Goal: Book appointment/travel/reservation

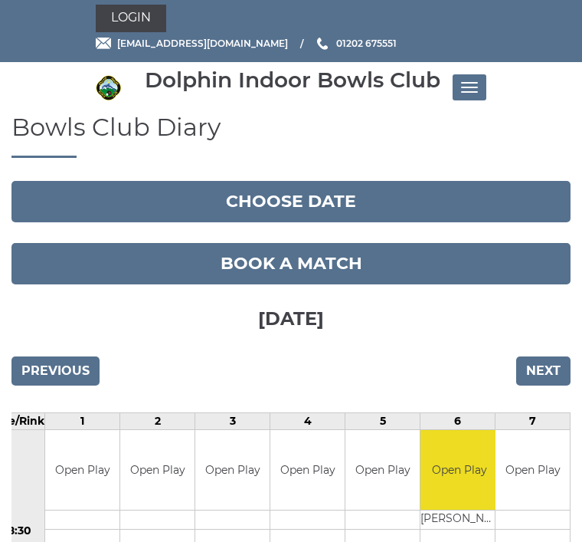
scroll to position [9, 0]
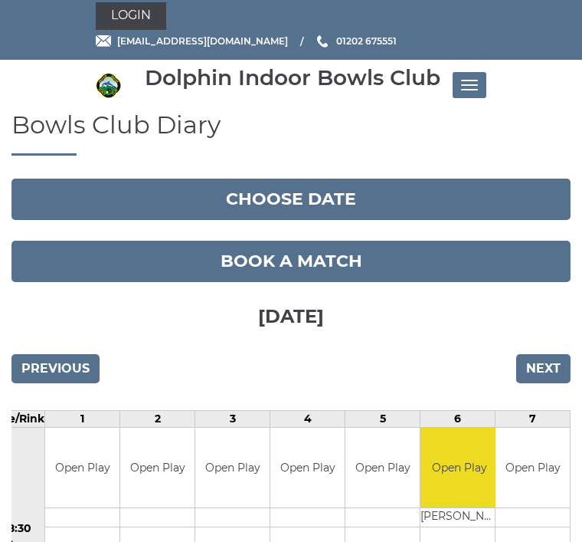
click at [546, 367] on input "Next" at bounding box center [543, 368] width 54 height 29
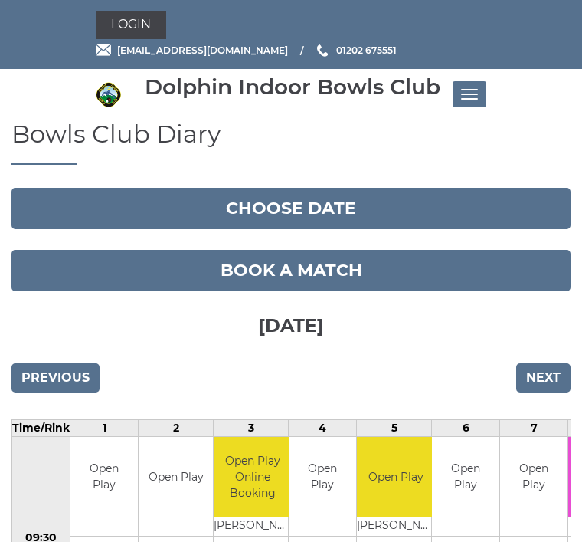
click at [548, 373] on input "Next" at bounding box center [543, 377] width 54 height 29
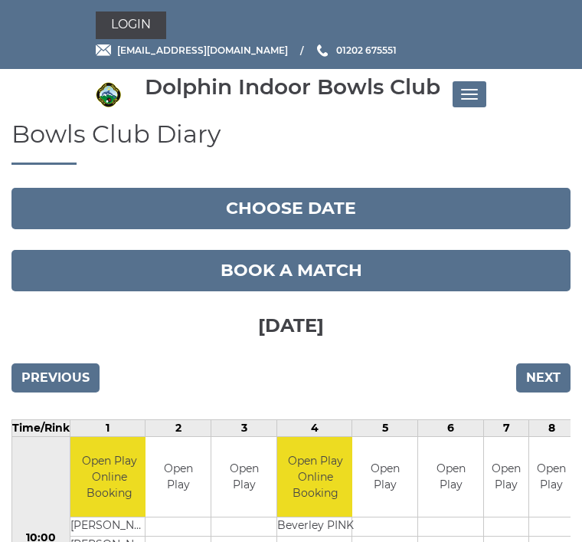
click at [551, 378] on input "Next" at bounding box center [543, 377] width 54 height 29
click at [549, 371] on input "Next" at bounding box center [543, 377] width 54 height 29
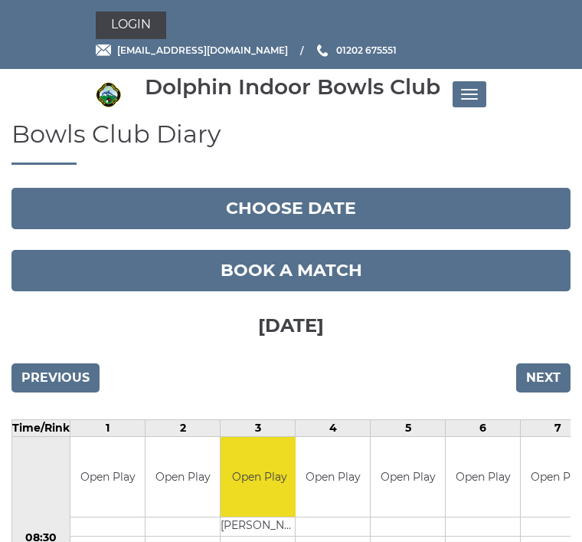
click at [551, 375] on input "Next" at bounding box center [543, 377] width 54 height 29
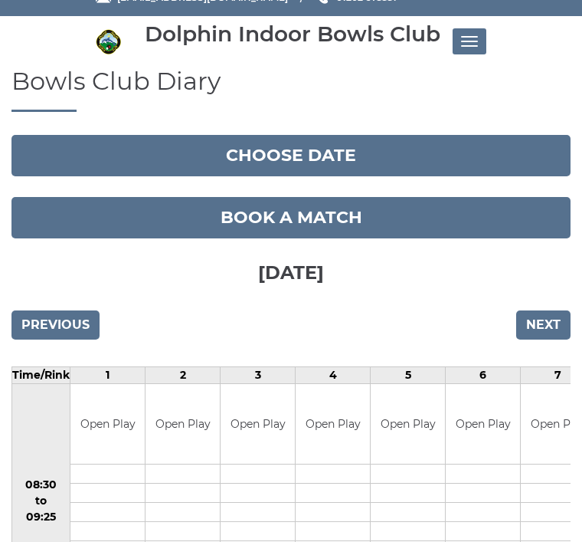
scroll to position [54, 0]
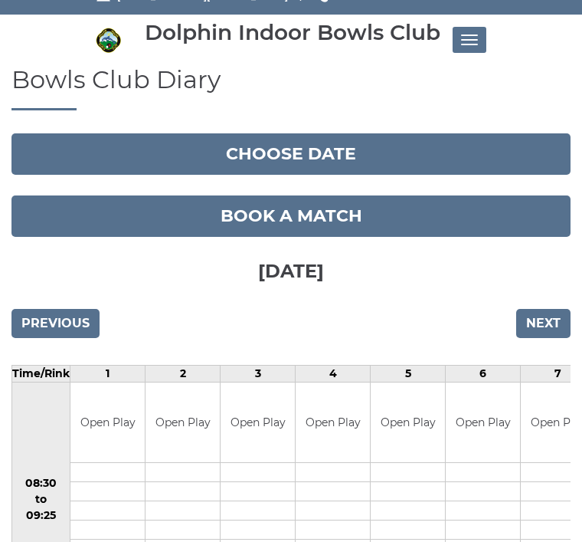
click at [47, 319] on input "Previous" at bounding box center [55, 323] width 88 height 29
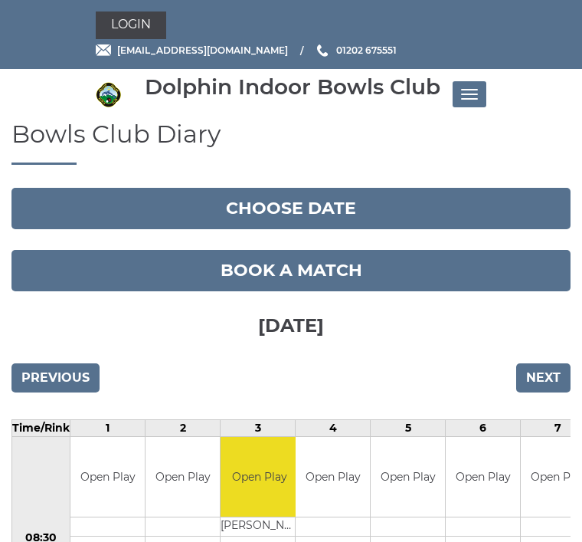
click at [75, 375] on input "Previous" at bounding box center [55, 377] width 88 height 29
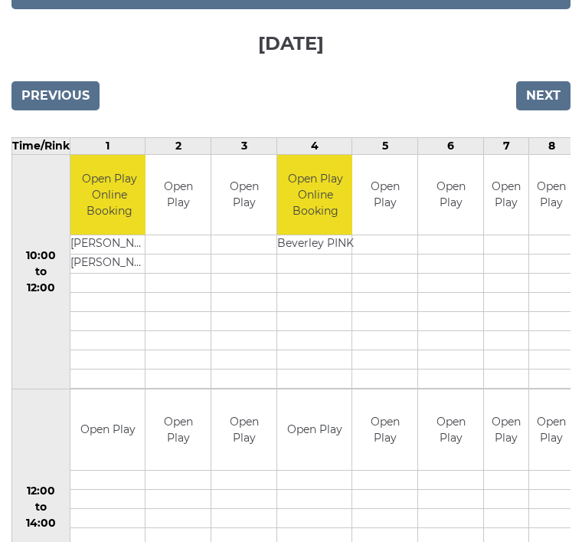
click at [47, 97] on input "Previous" at bounding box center [55, 95] width 88 height 29
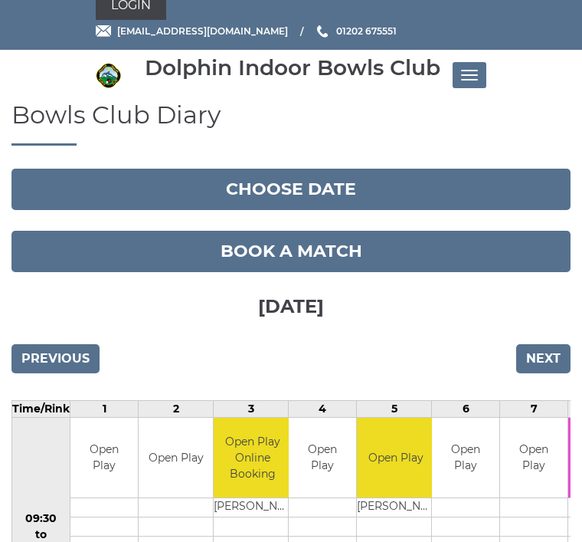
click at [51, 361] on input "Previous" at bounding box center [55, 359] width 88 height 29
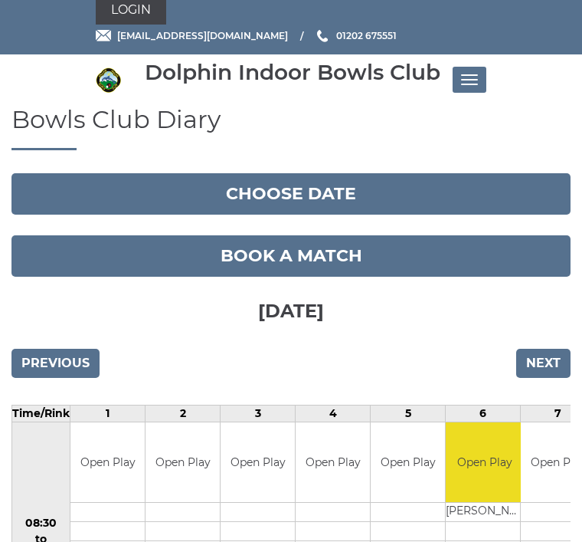
scroll to position [15, 0]
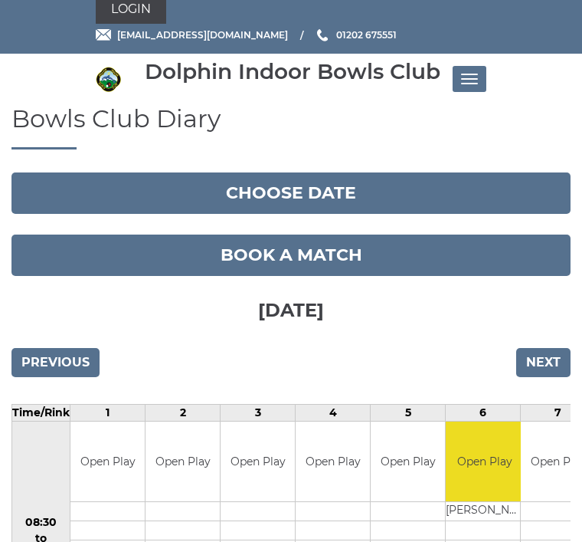
click at [61, 348] on input "Previous" at bounding box center [55, 362] width 88 height 29
click at [54, 371] on input "Previous" at bounding box center [55, 362] width 88 height 29
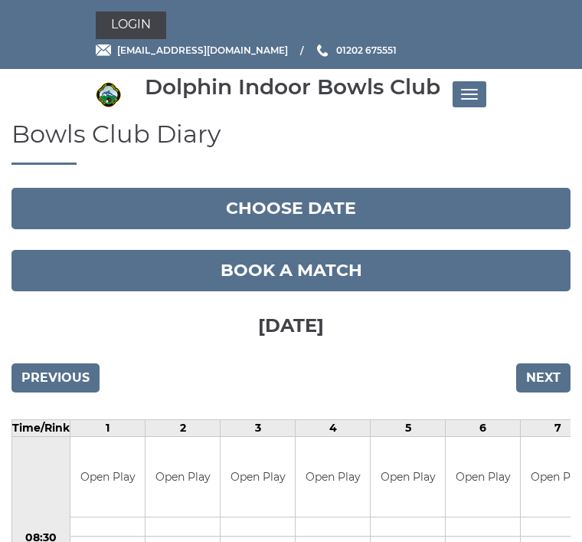
click at [41, 371] on input "Previous" at bounding box center [55, 377] width 88 height 29
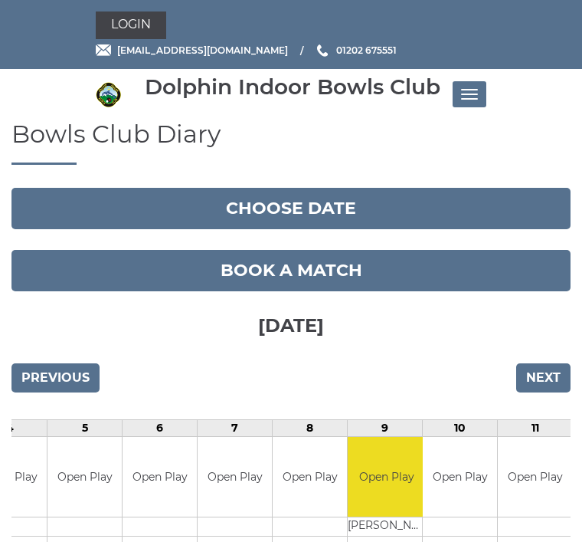
click at [51, 375] on input "Previous" at bounding box center [55, 377] width 88 height 29
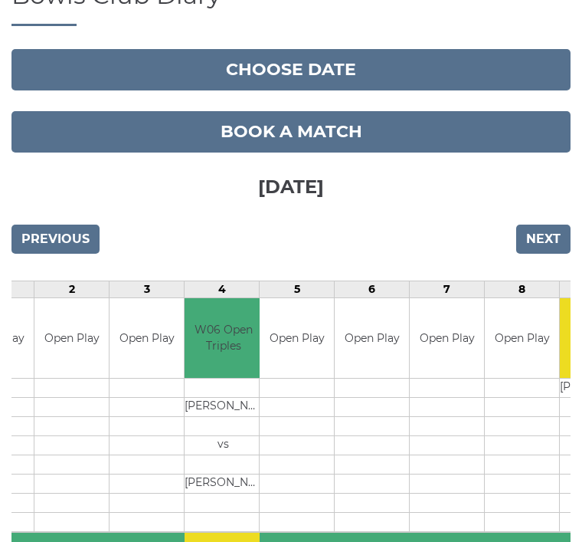
scroll to position [88, 0]
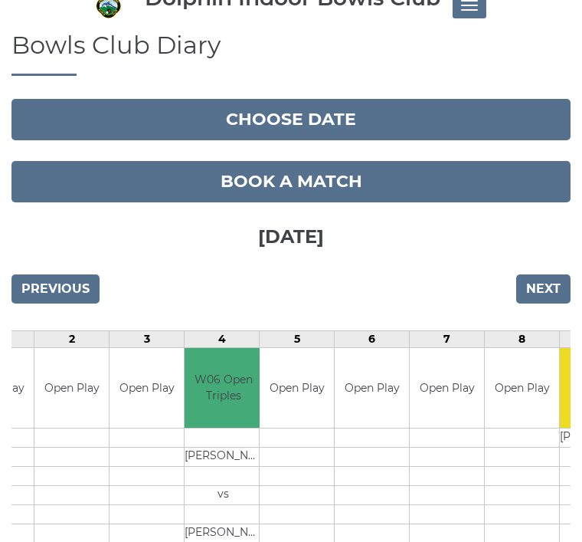
click at [315, 110] on button "Choose date" at bounding box center [290, 120] width 559 height 41
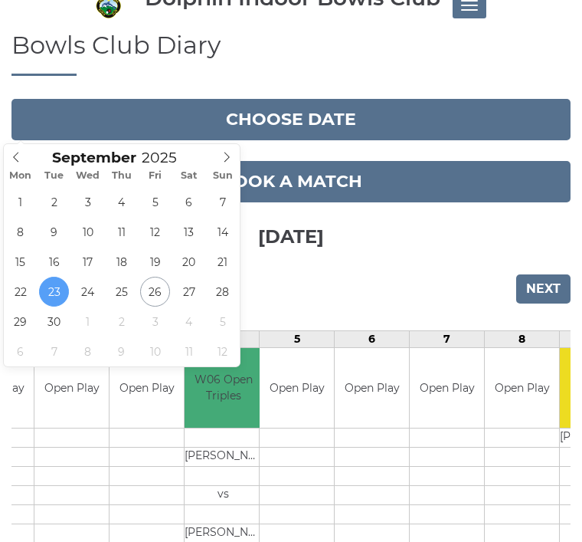
type input "[DATE]"
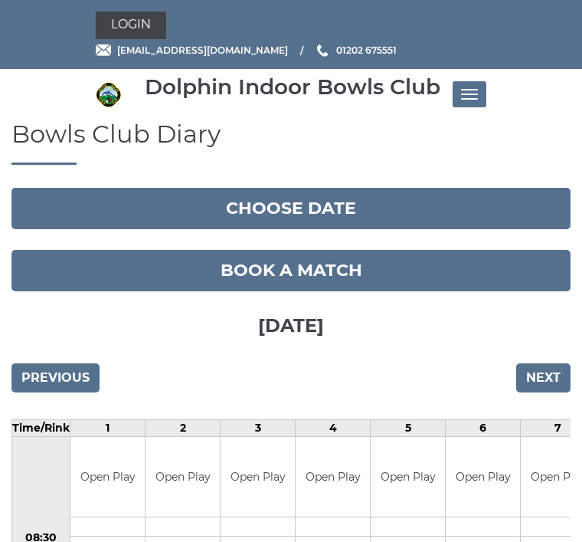
click at [547, 378] on input "Next" at bounding box center [543, 377] width 54 height 29
click at [57, 384] on input "Previous" at bounding box center [55, 377] width 88 height 29
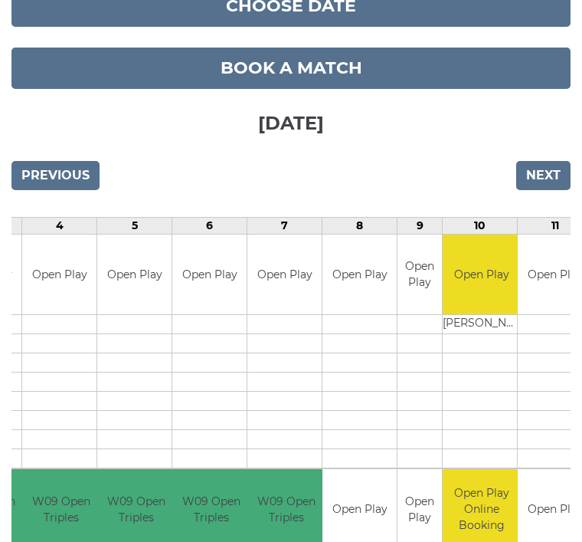
scroll to position [202, 0]
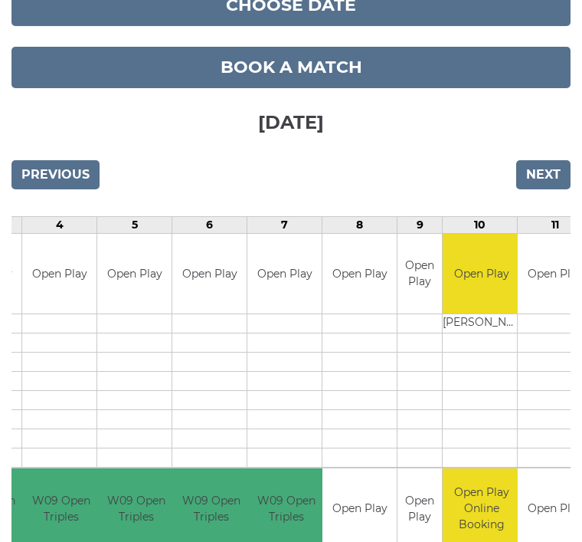
click at [549, 178] on input "Next" at bounding box center [543, 175] width 54 height 29
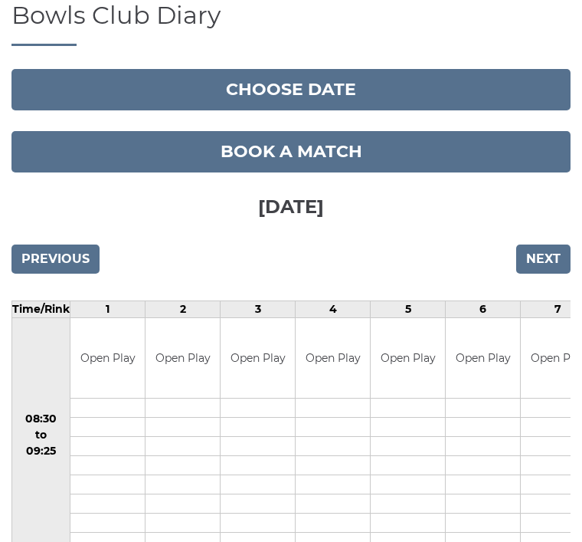
scroll to position [130, 0]
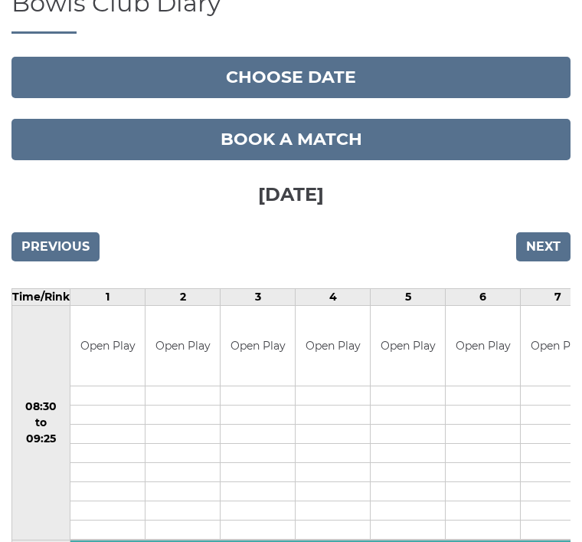
click at [303, 70] on button "Choose date" at bounding box center [290, 77] width 559 height 41
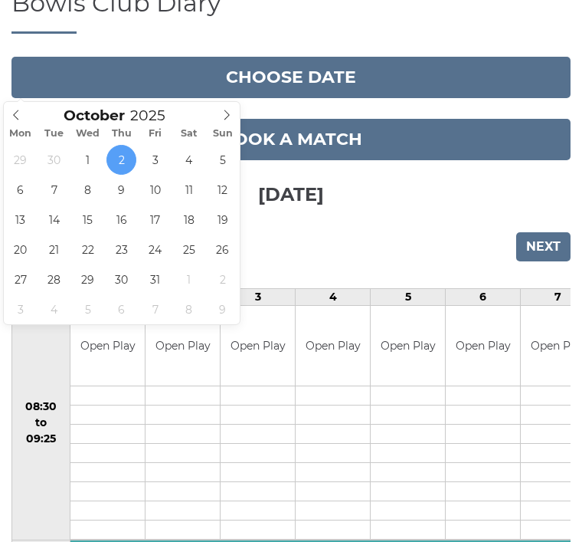
type input "[DATE]"
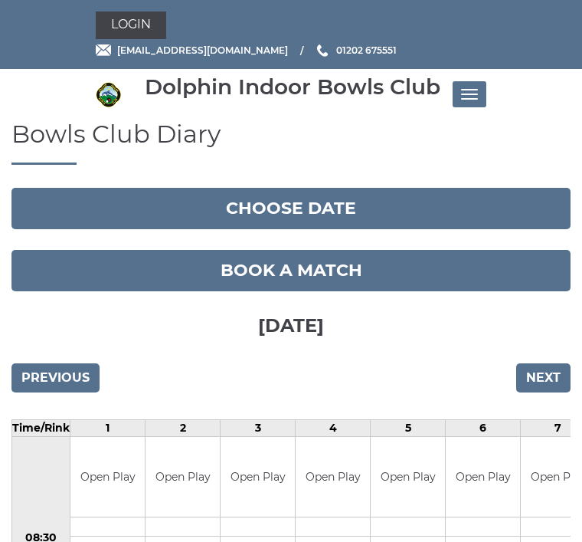
click at [289, 205] on button "Choose date" at bounding box center [290, 208] width 559 height 41
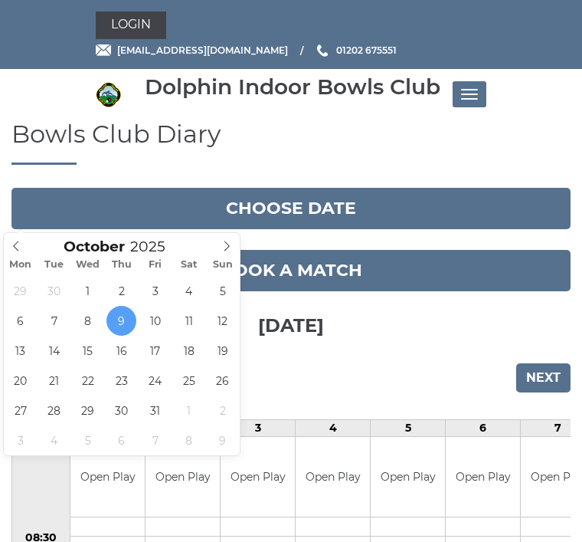
type input "[DATE]"
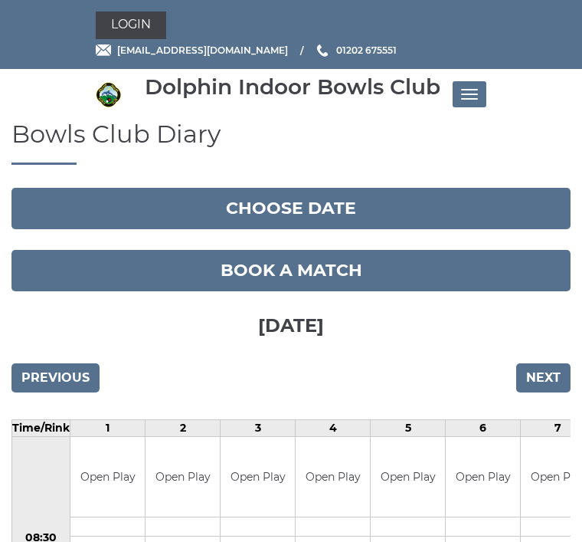
click at [283, 213] on button "Choose date" at bounding box center [290, 208] width 559 height 41
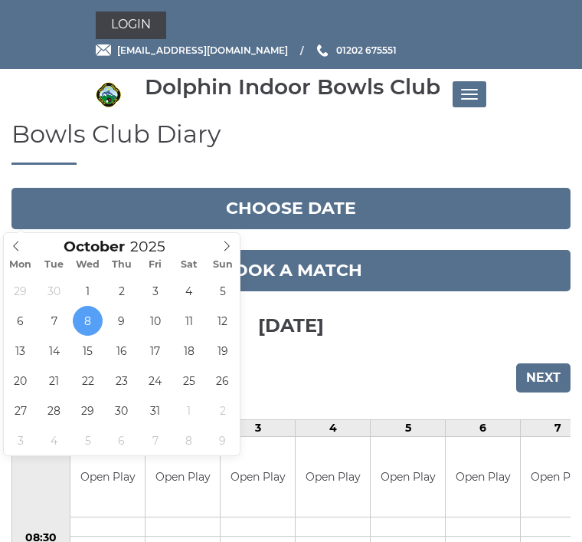
click at [12, 235] on span at bounding box center [16, 243] width 25 height 21
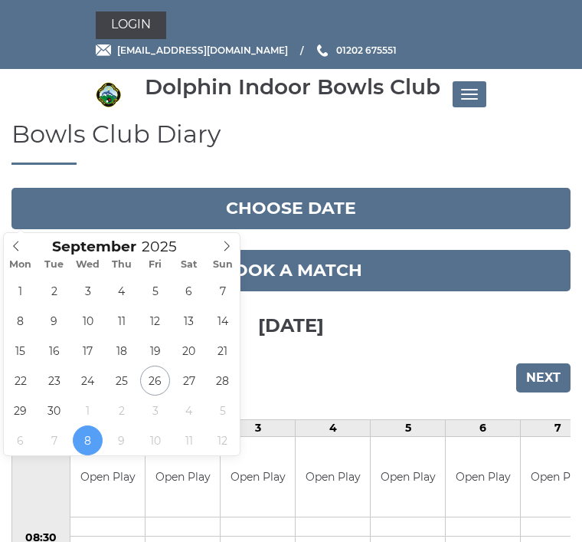
type input "[DATE]"
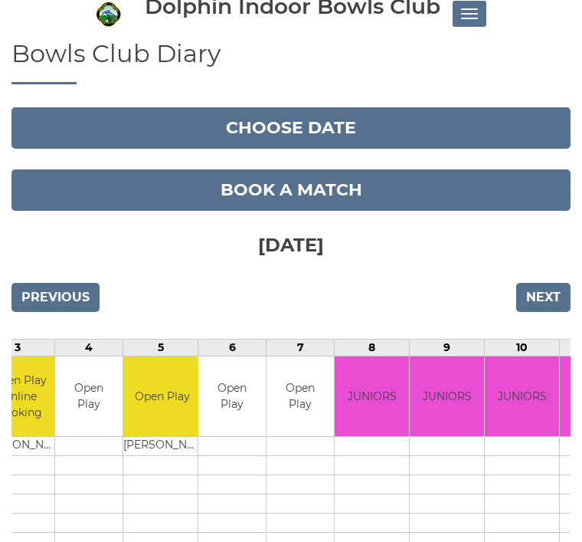
scroll to position [81, 0]
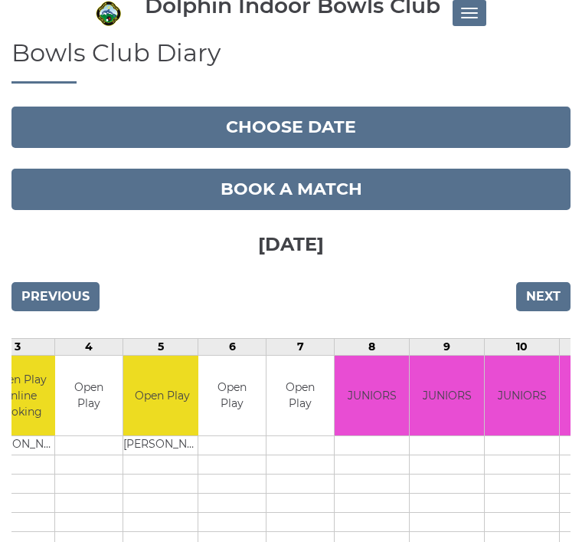
click at [536, 299] on input "Next" at bounding box center [543, 296] width 54 height 29
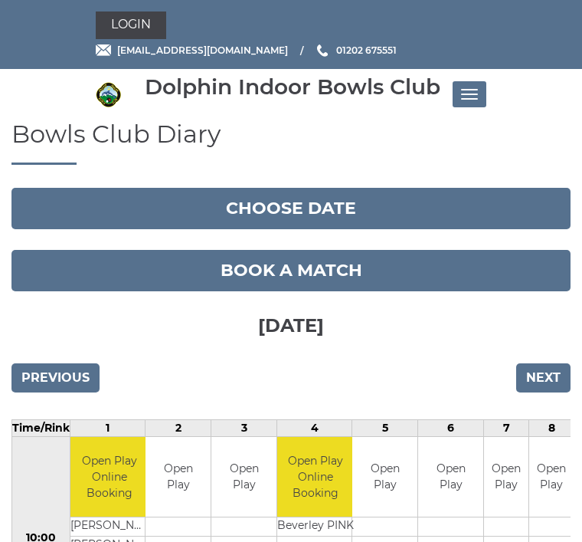
click at [545, 299] on h3 "Sunday 28th September 2025" at bounding box center [290, 323] width 559 height 64
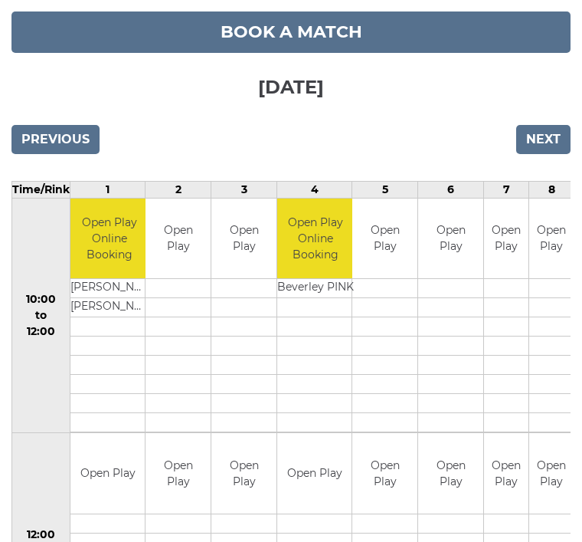
scroll to position [92, 0]
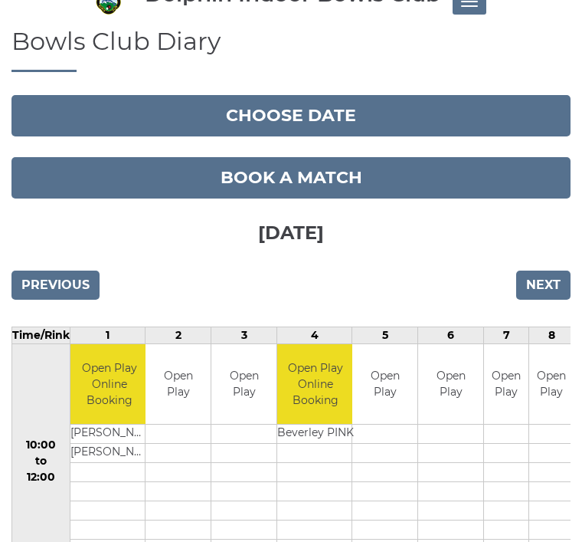
click at [51, 290] on input "Previous" at bounding box center [55, 285] width 88 height 29
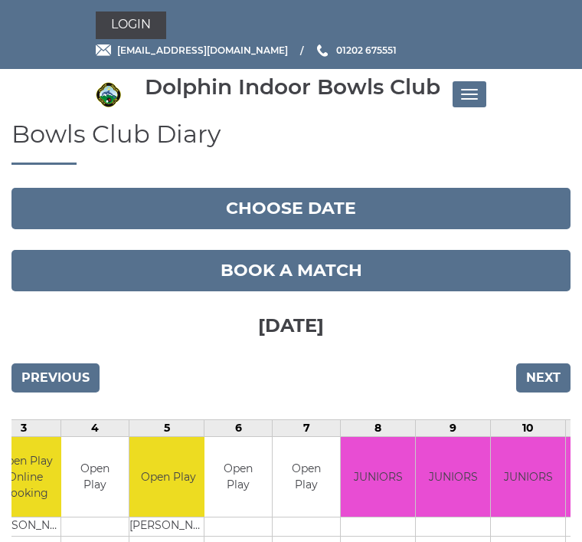
click at [542, 382] on input "Next" at bounding box center [543, 377] width 54 height 29
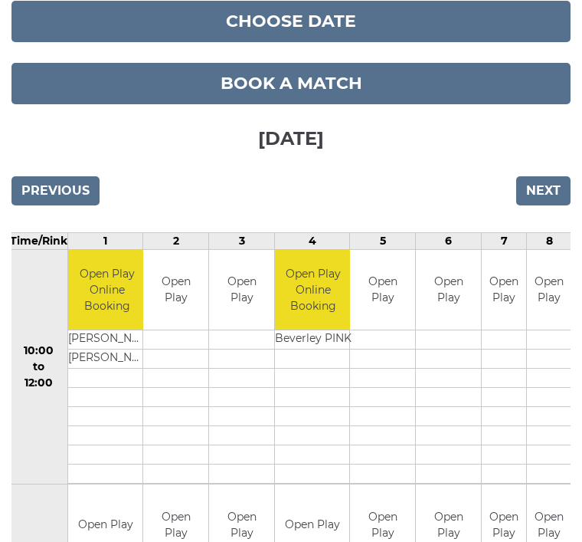
scroll to position [110, 0]
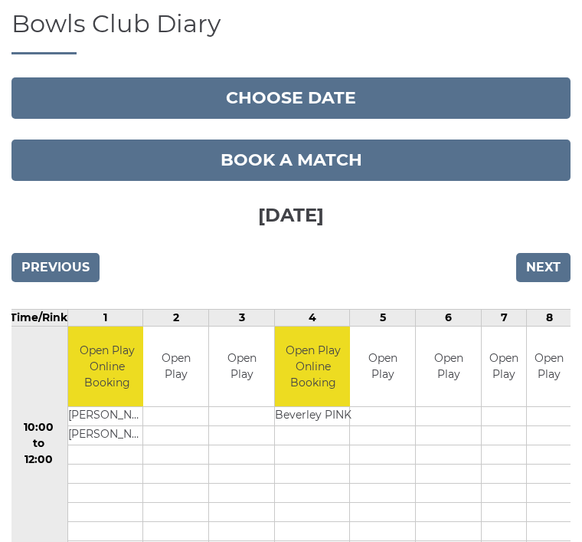
click at [546, 260] on input "Next" at bounding box center [543, 267] width 54 height 29
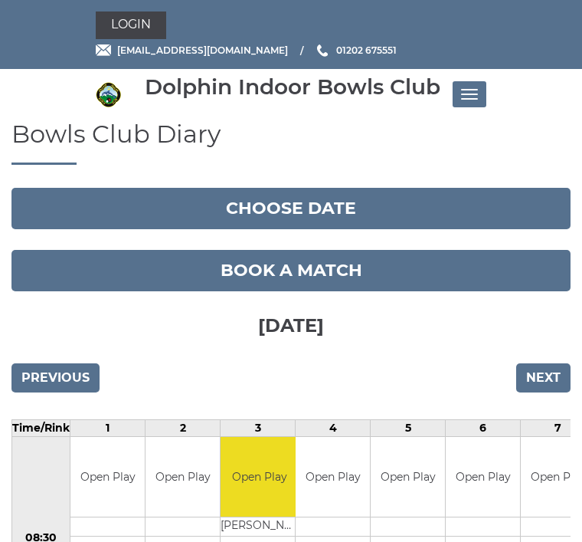
click at [535, 370] on input "Next" at bounding box center [543, 377] width 54 height 29
